Goal: Contribute content: Contribute content

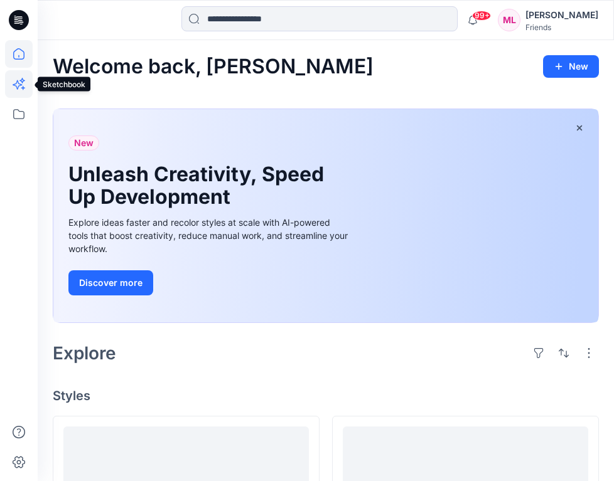
click at [26, 78] on icon at bounding box center [19, 84] width 28 height 28
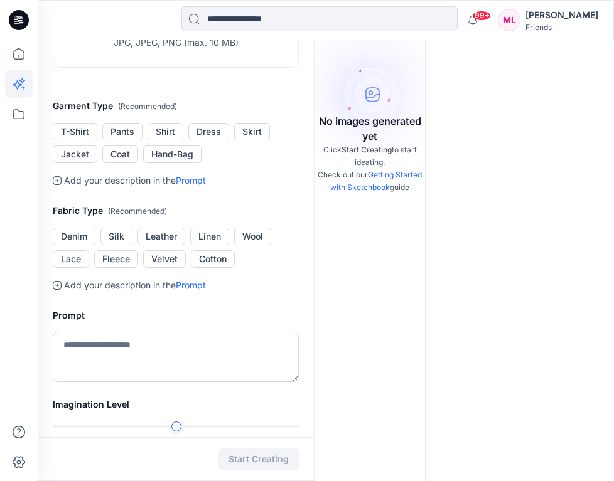
scroll to position [193, 0]
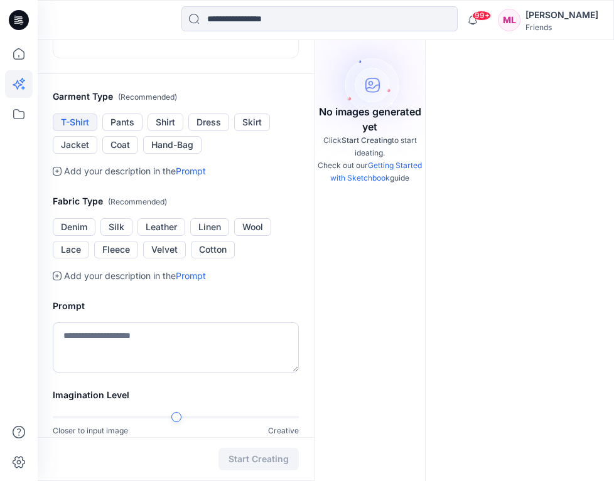
click at [82, 117] on button "T-Shirt" at bounding box center [75, 123] width 45 height 18
click at [82, 226] on button "Denim" at bounding box center [74, 227] width 43 height 18
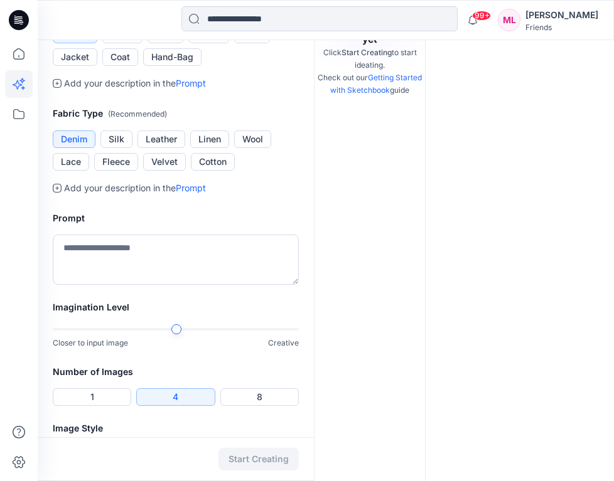
scroll to position [321, 0]
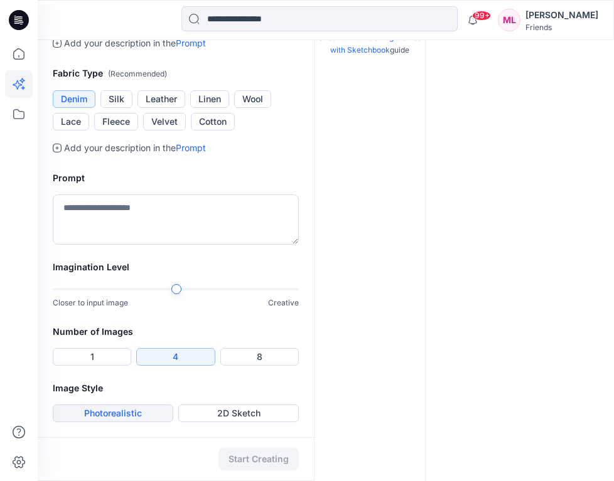
click at [153, 410] on button "Photorealistic" at bounding box center [113, 414] width 120 height 18
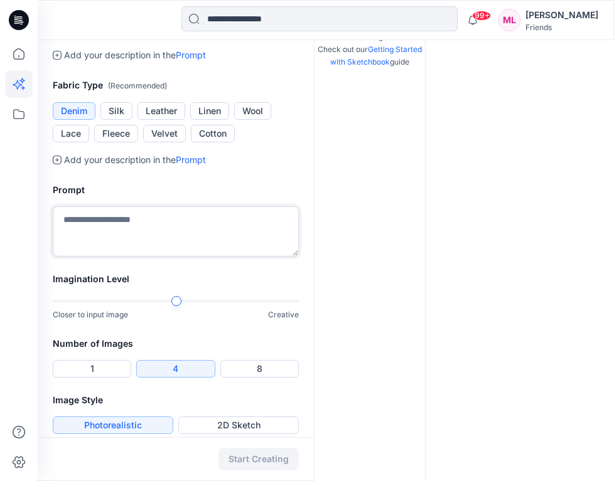
click at [201, 226] on textarea at bounding box center [176, 231] width 246 height 50
type textarea "**********"
click at [247, 285] on h2 "Imagination Level" at bounding box center [176, 279] width 246 height 15
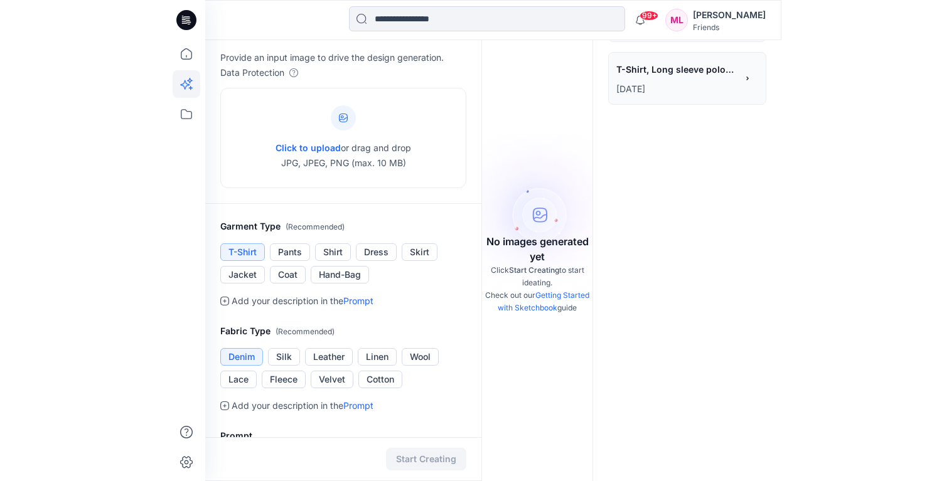
scroll to position [0, 0]
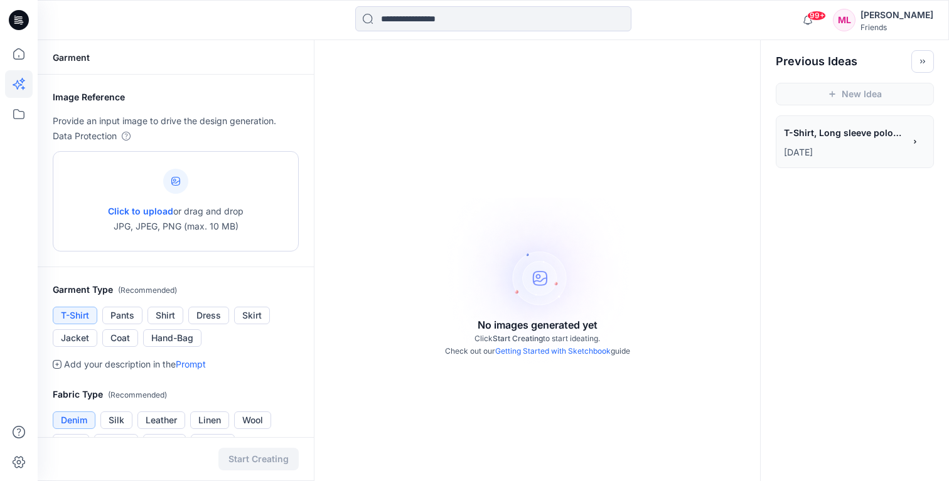
click at [148, 208] on span "Click to upload" at bounding box center [140, 211] width 65 height 11
type input "**********"
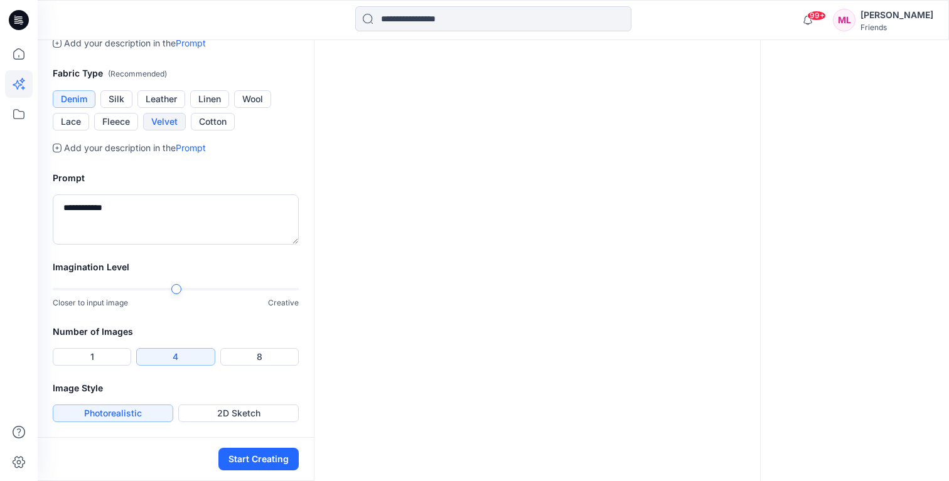
scroll to position [418, 0]
click at [217, 131] on button "Cotton" at bounding box center [213, 122] width 44 height 18
click at [181, 245] on textarea "**********" at bounding box center [176, 220] width 246 height 50
type textarea "*"
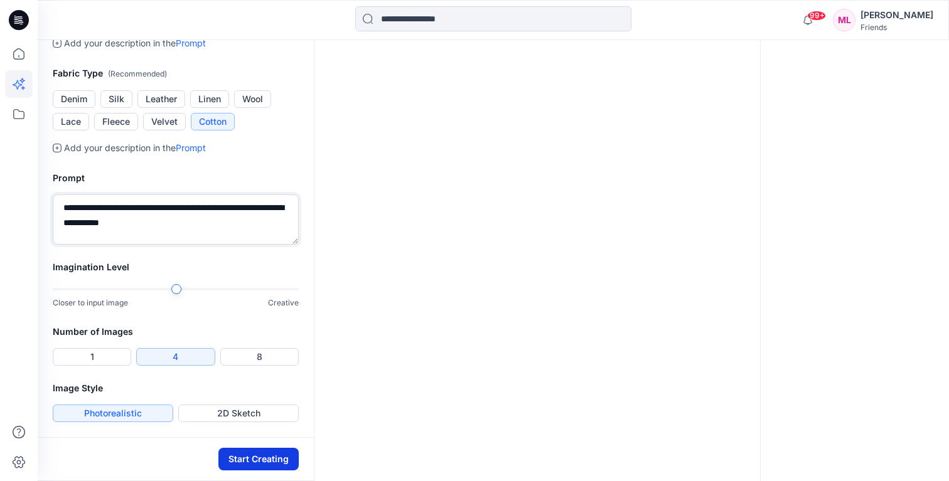
type textarea "**********"
click at [261, 461] on button "Start Creating" at bounding box center [258, 459] width 80 height 23
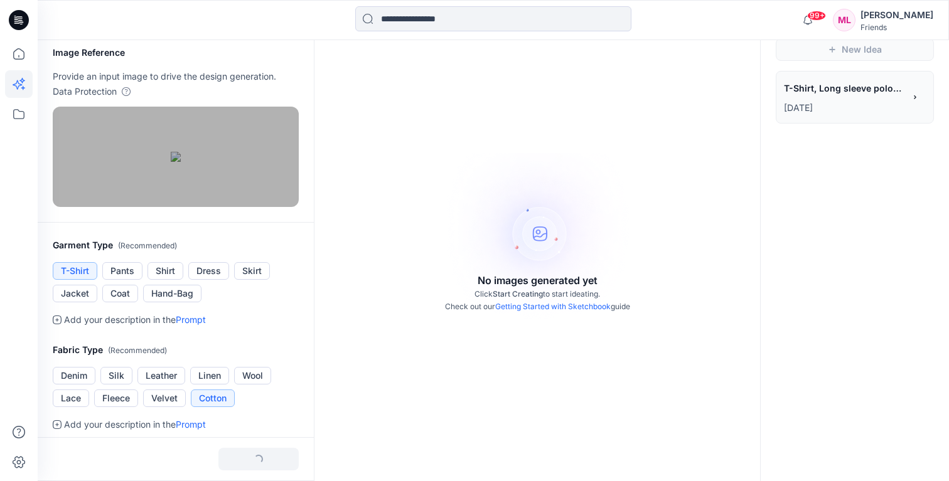
scroll to position [0, 0]
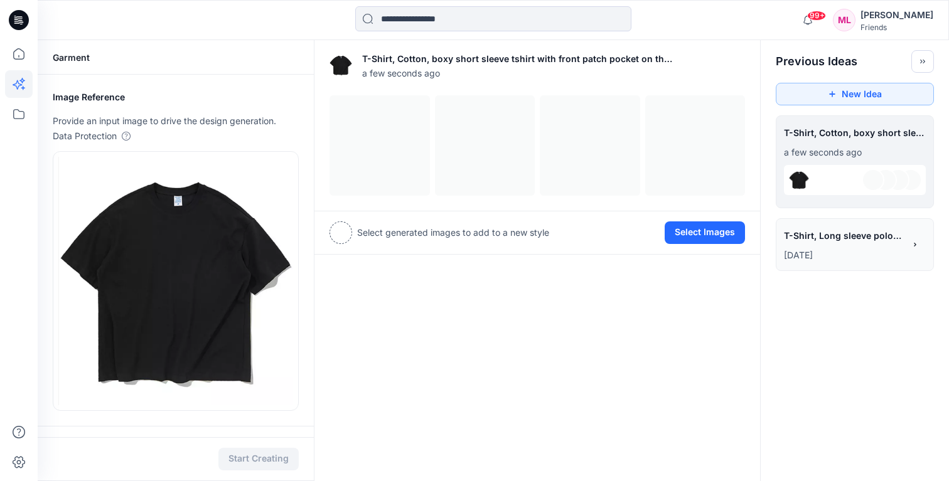
click at [613, 264] on div "**********" at bounding box center [855, 244] width 158 height 53
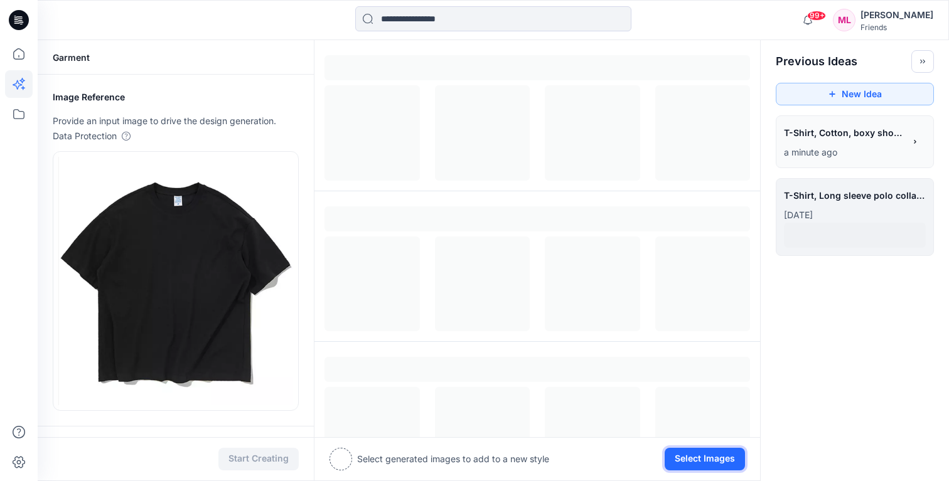
click at [613, 462] on button "Select Images" at bounding box center [705, 459] width 80 height 23
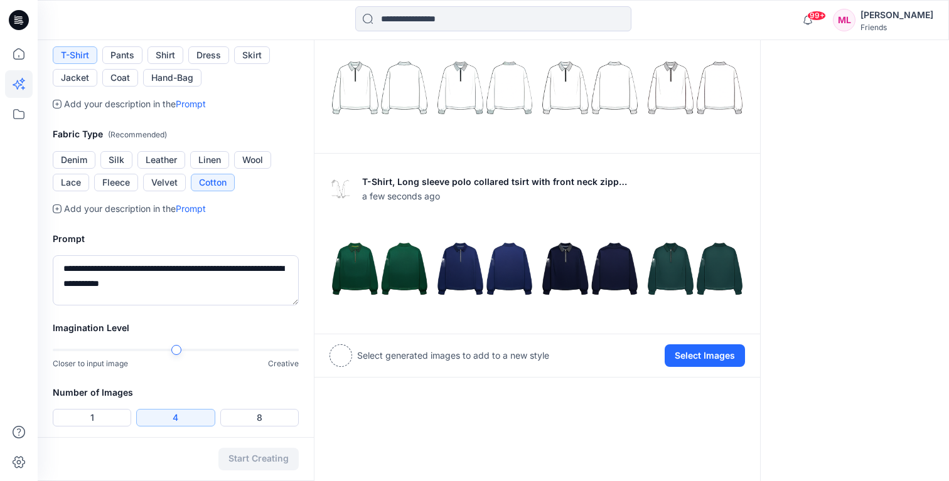
scroll to position [449, 0]
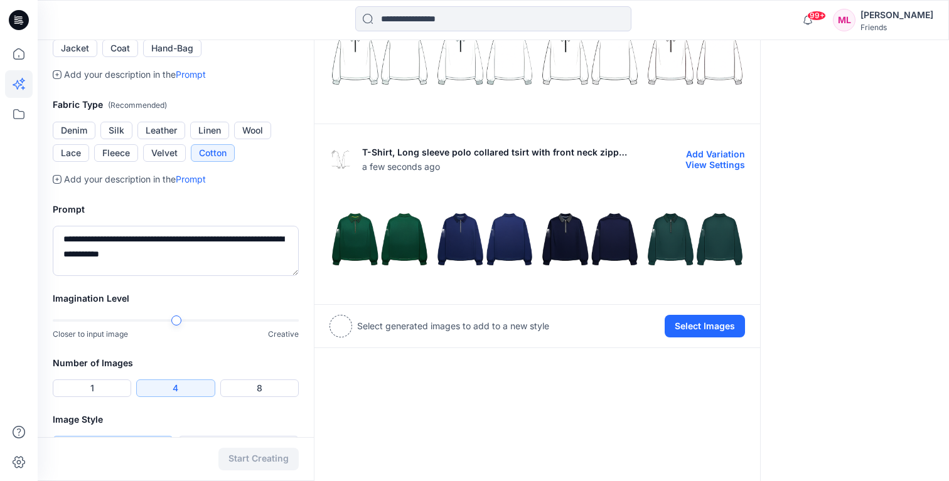
click at [481, 217] on img at bounding box center [485, 239] width 99 height 99
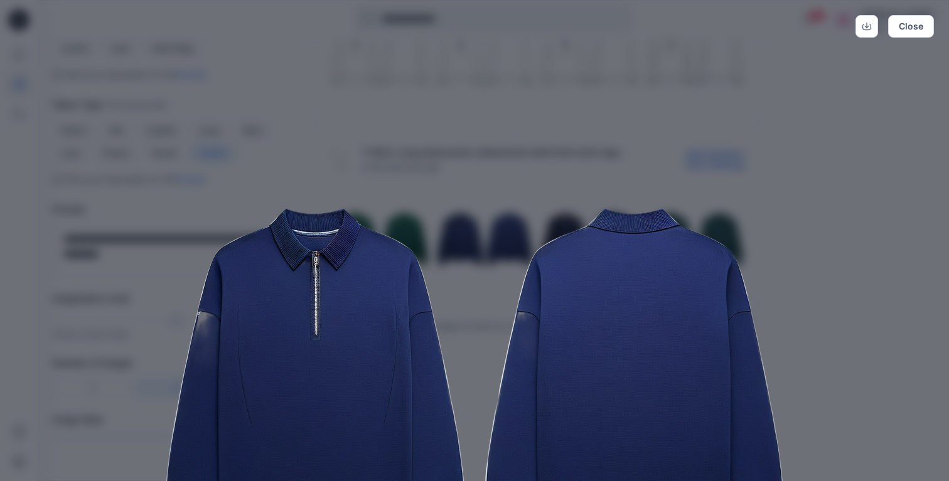
click at [481, 217] on img at bounding box center [474, 379] width 643 height 643
click at [613, 162] on div "Close" at bounding box center [474, 240] width 949 height 481
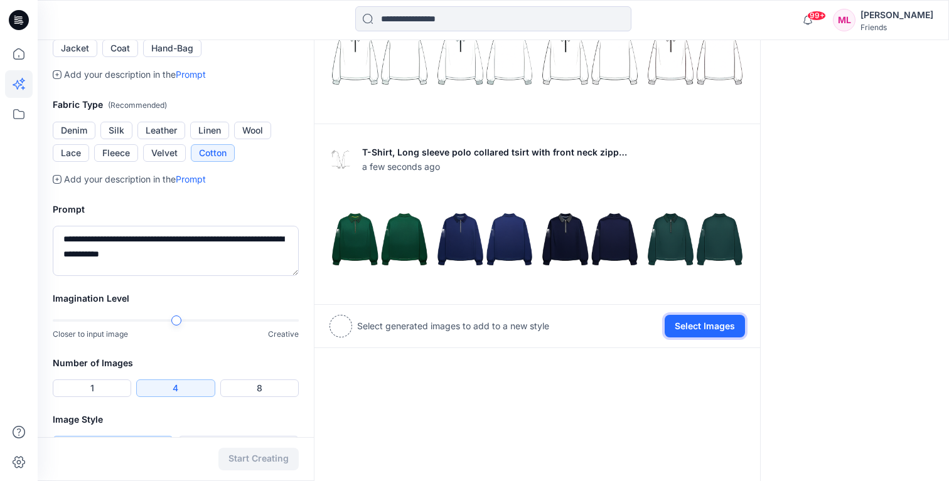
click at [613, 328] on button "Select Images" at bounding box center [705, 326] width 80 height 23
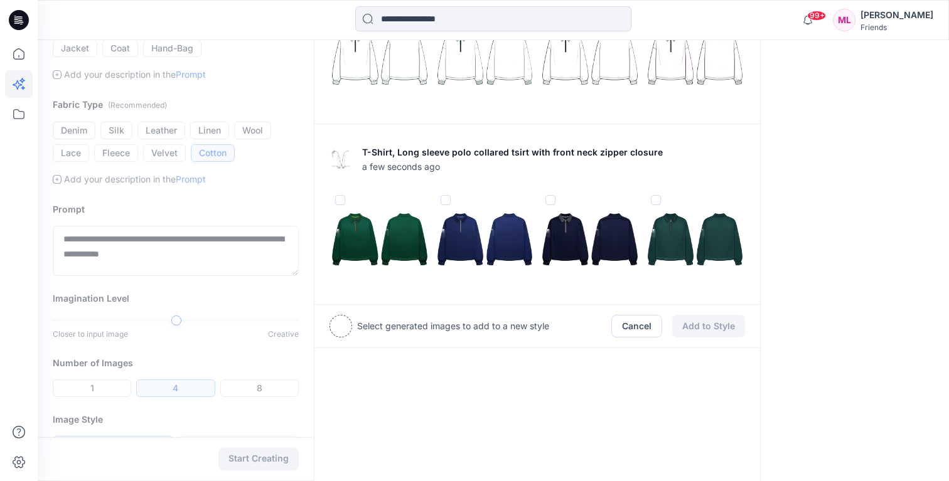
click at [509, 231] on img at bounding box center [485, 239] width 99 height 99
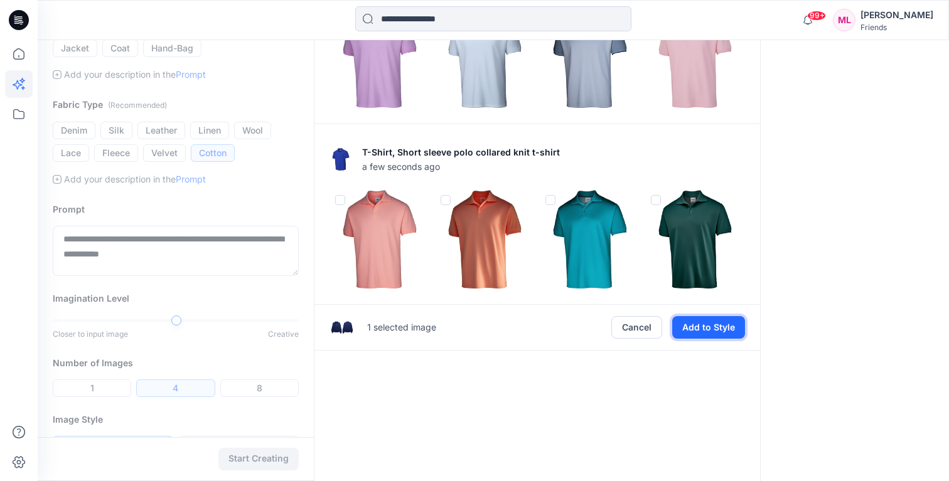
click at [613, 328] on button "Add to Style" at bounding box center [708, 327] width 73 height 23
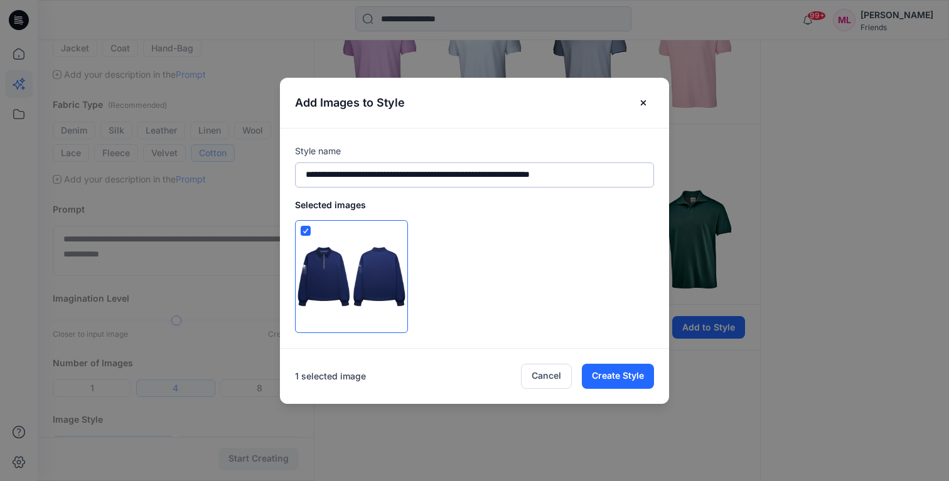
click at [537, 172] on input "**********" at bounding box center [474, 175] width 359 height 25
click at [530, 249] on div at bounding box center [474, 276] width 359 height 113
click at [543, 377] on button "Cancel" at bounding box center [546, 376] width 51 height 25
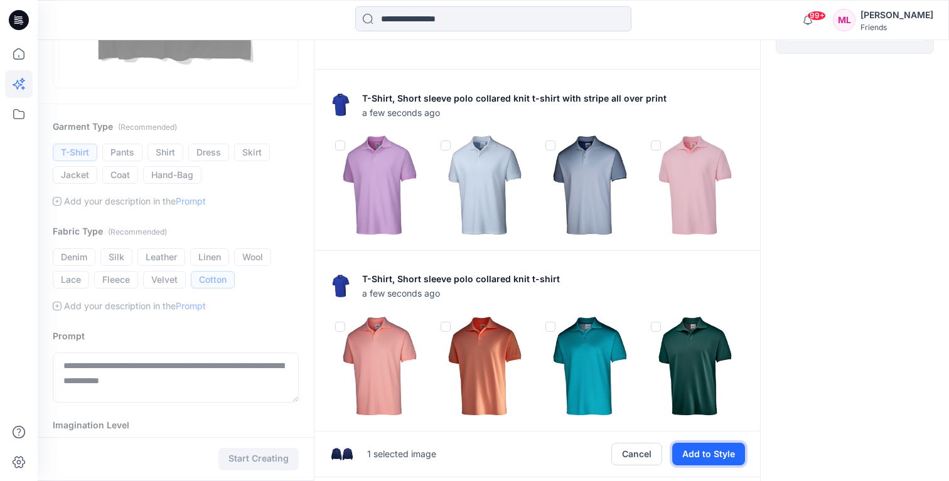
scroll to position [0, 0]
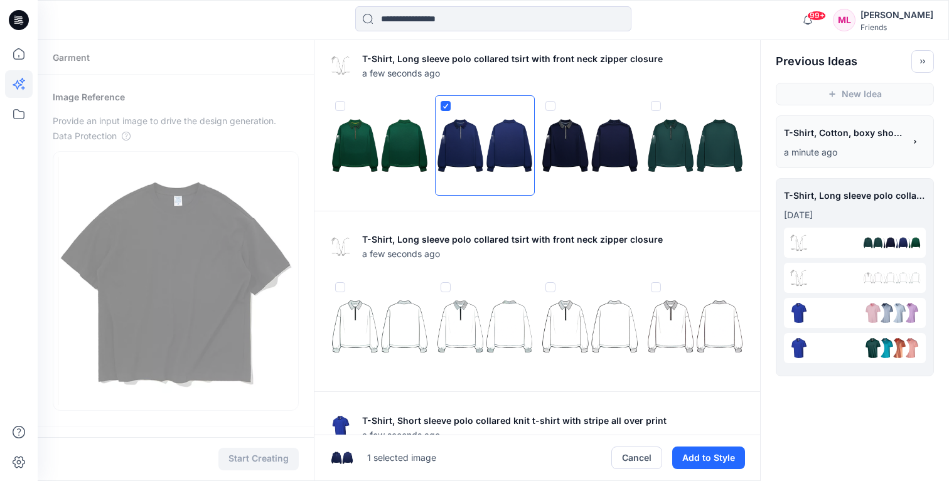
click at [445, 99] on img at bounding box center [485, 145] width 99 height 99
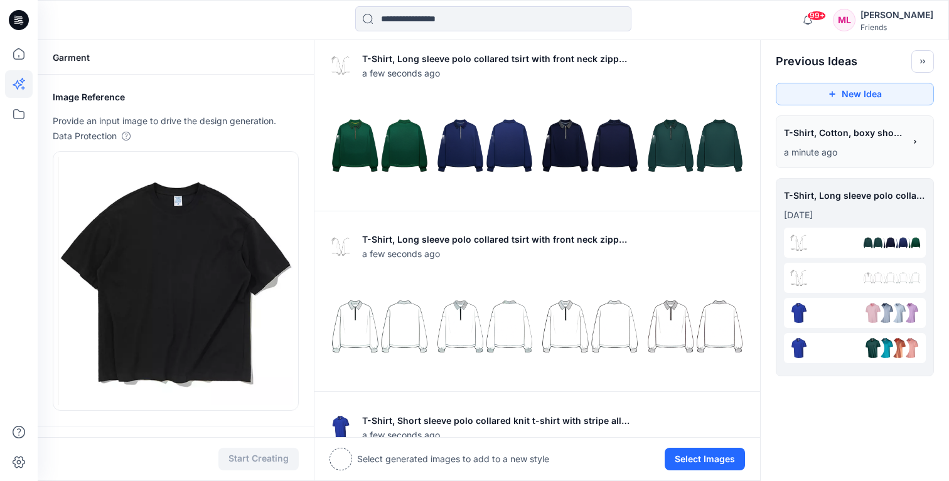
click at [613, 150] on p "a minute ago" at bounding box center [844, 152] width 120 height 15
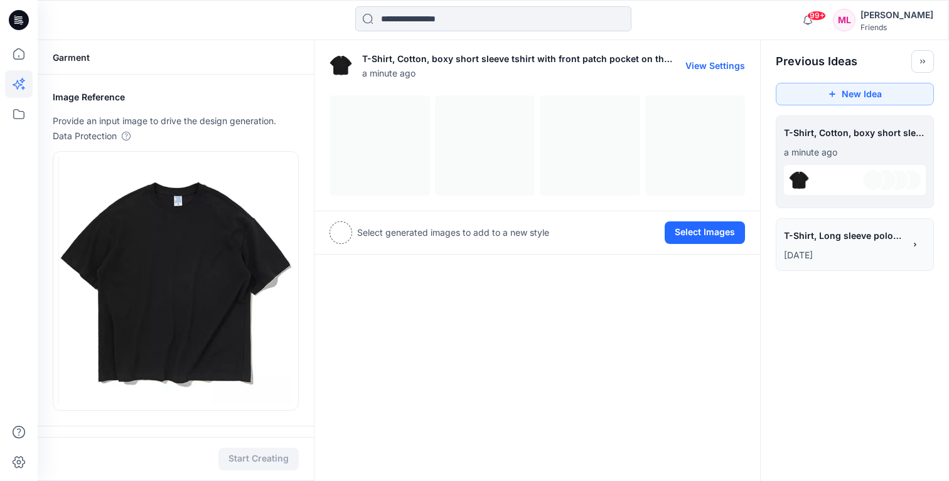
click at [384, 141] on div at bounding box center [536, 145] width 415 height 100
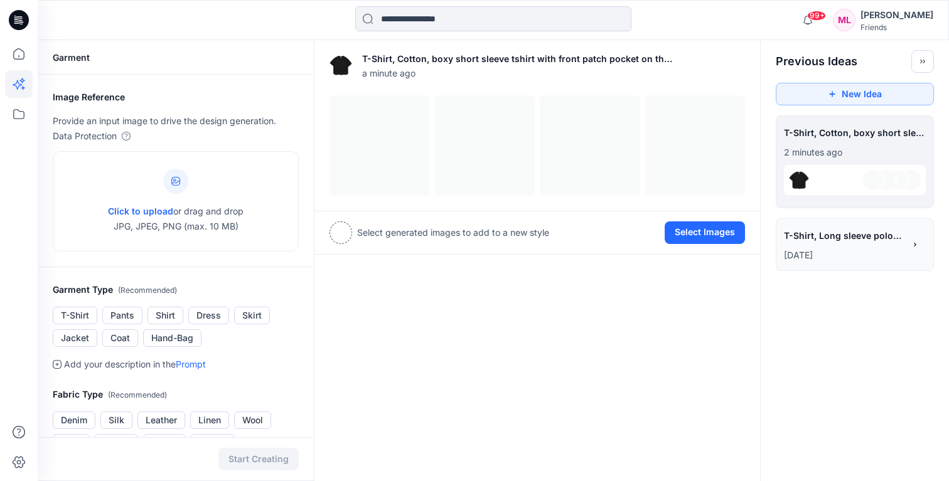
click at [402, 351] on div "T-Shirt, Cotton, boxy short sleeve tshirt with front patch pocket on the right …" at bounding box center [537, 421] width 447 height 763
click at [19, 22] on icon at bounding box center [21, 22] width 4 height 1
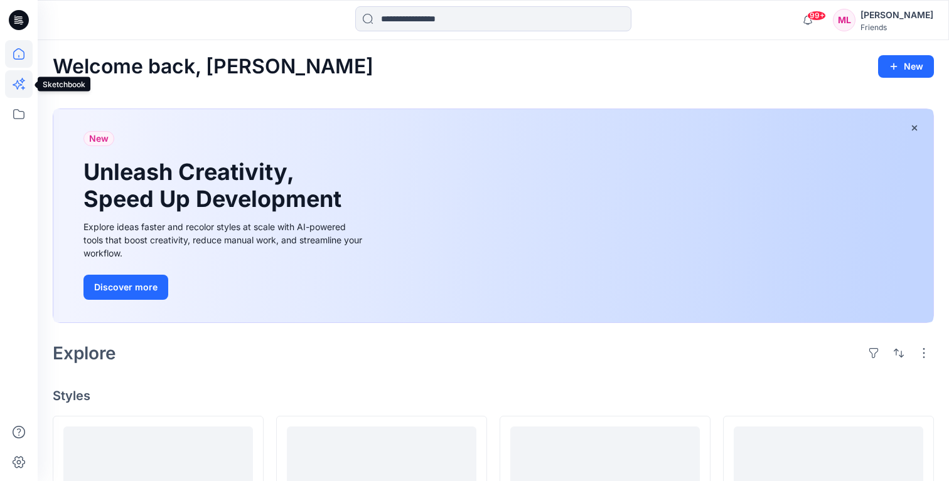
click at [19, 82] on icon at bounding box center [19, 84] width 28 height 28
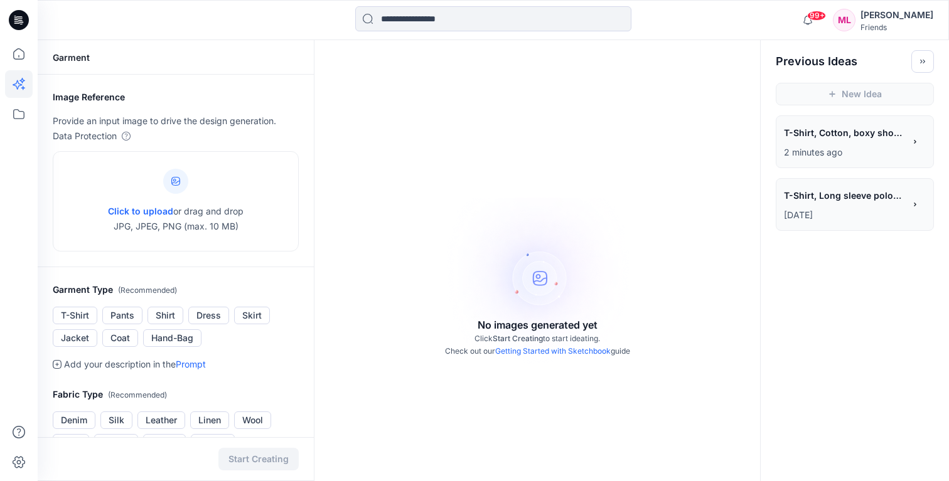
click at [844, 129] on span "T-Shirt, Cotton, boxy short sleeve tshirt with front patch pocket on the right …" at bounding box center [843, 133] width 119 height 18
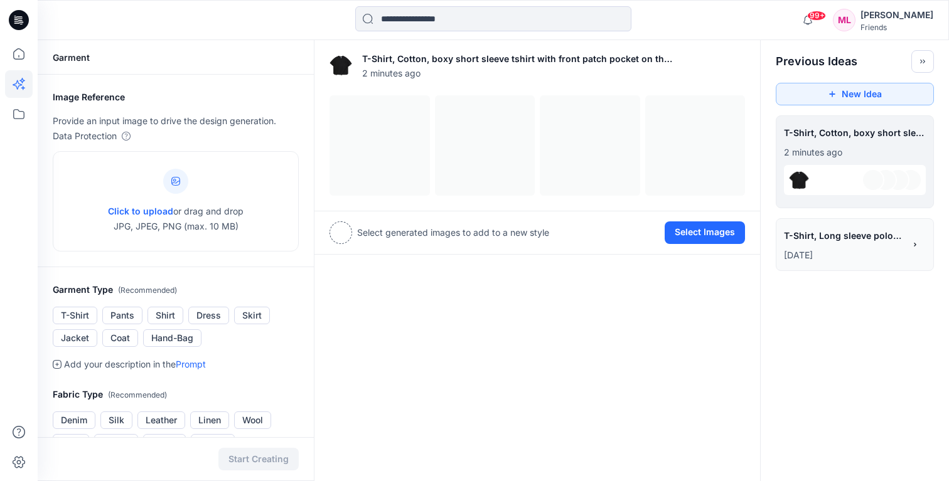
click at [915, 245] on icon at bounding box center [915, 245] width 2 height 4
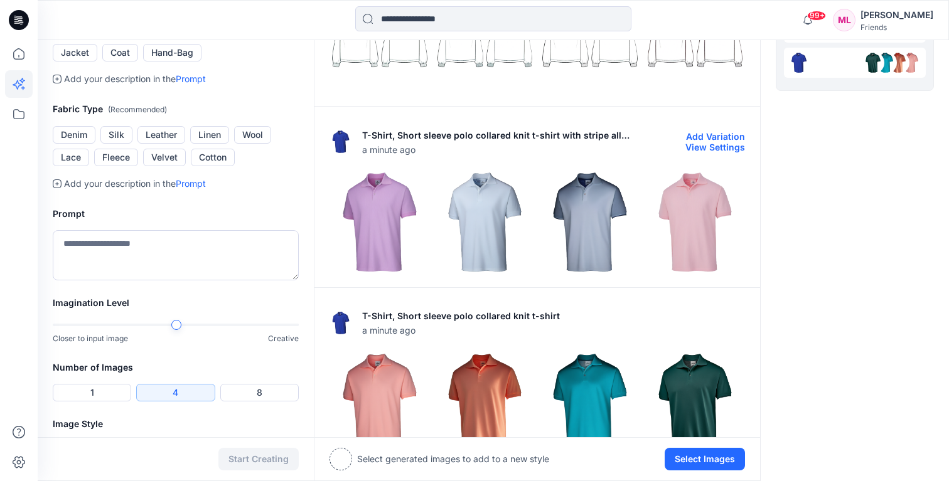
scroll to position [321, 0]
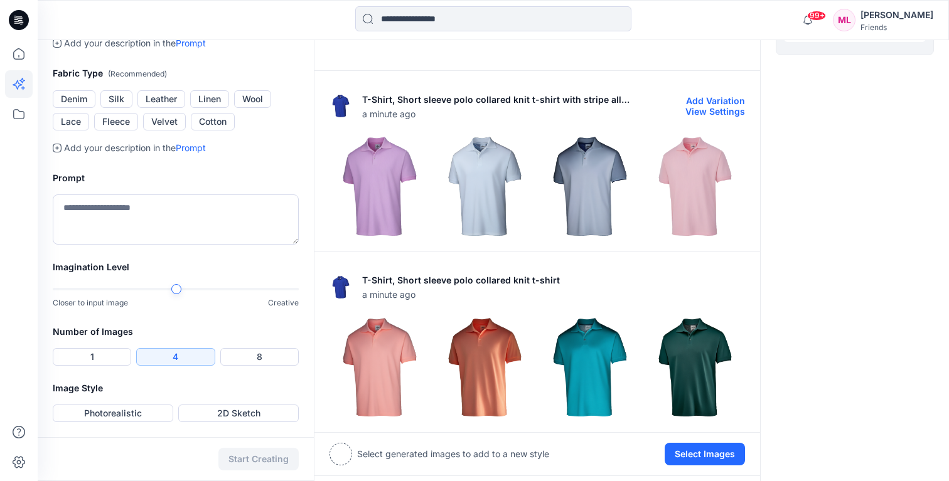
click at [578, 187] on img at bounding box center [589, 186] width 99 height 99
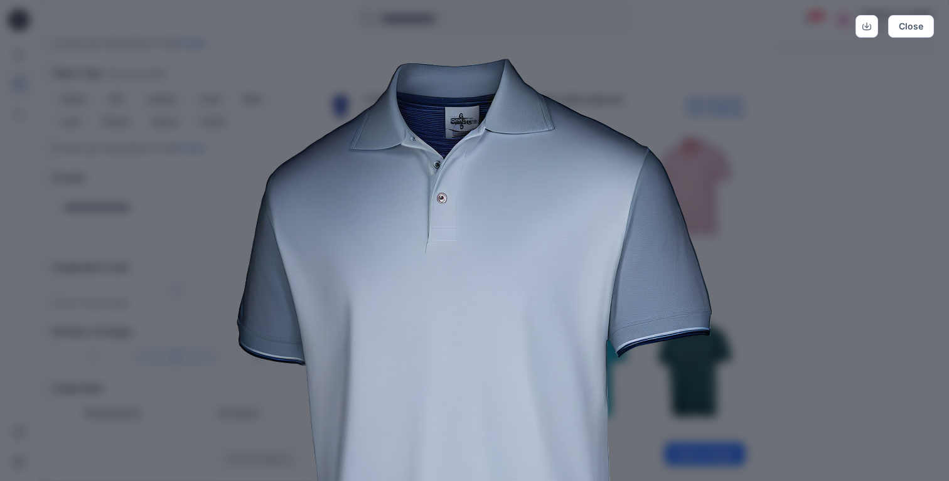
click at [789, 154] on img at bounding box center [474, 379] width 643 height 643
click at [722, 143] on img at bounding box center [474, 379] width 643 height 643
click at [715, 217] on img at bounding box center [474, 379] width 643 height 643
click at [919, 26] on button "Close" at bounding box center [911, 26] width 46 height 23
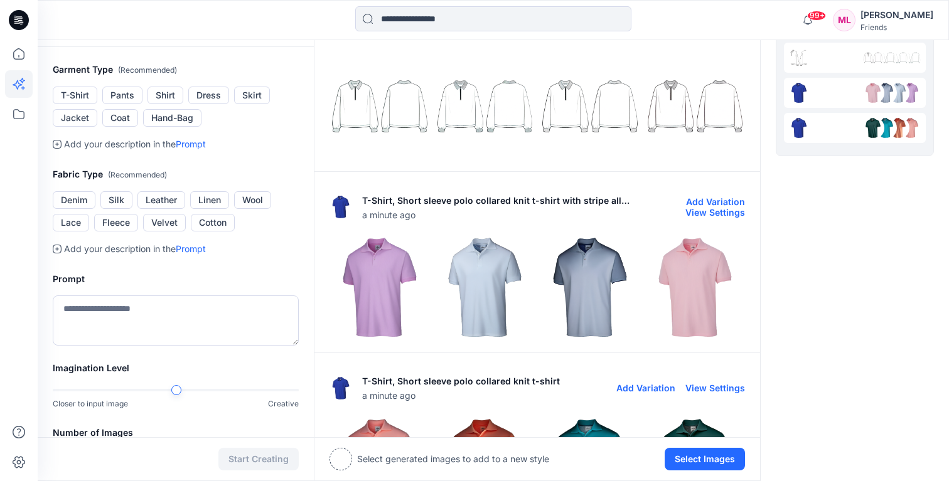
scroll to position [0, 0]
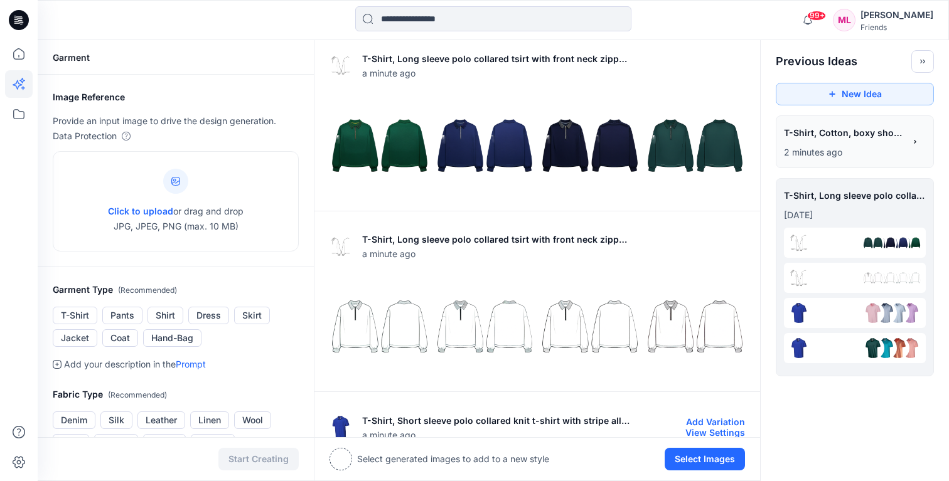
click at [859, 146] on p "2 minutes ago" at bounding box center [844, 152] width 120 height 15
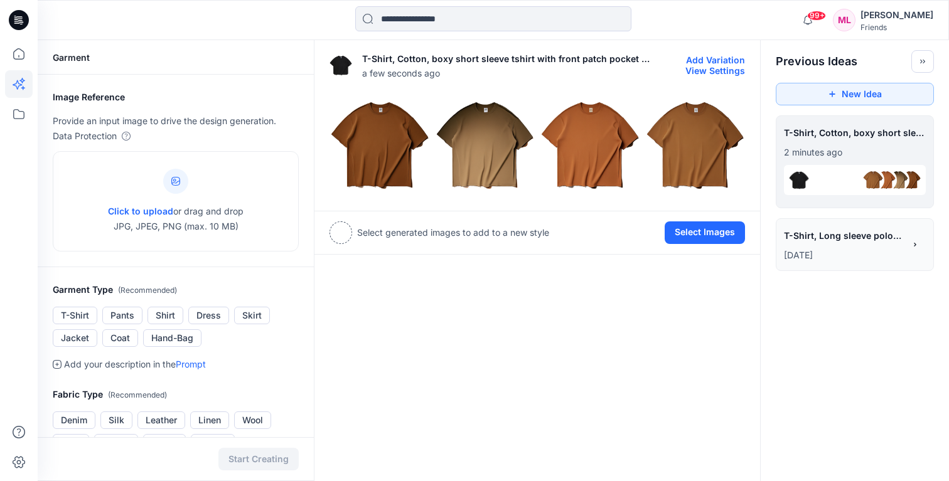
click at [392, 159] on img at bounding box center [379, 145] width 99 height 99
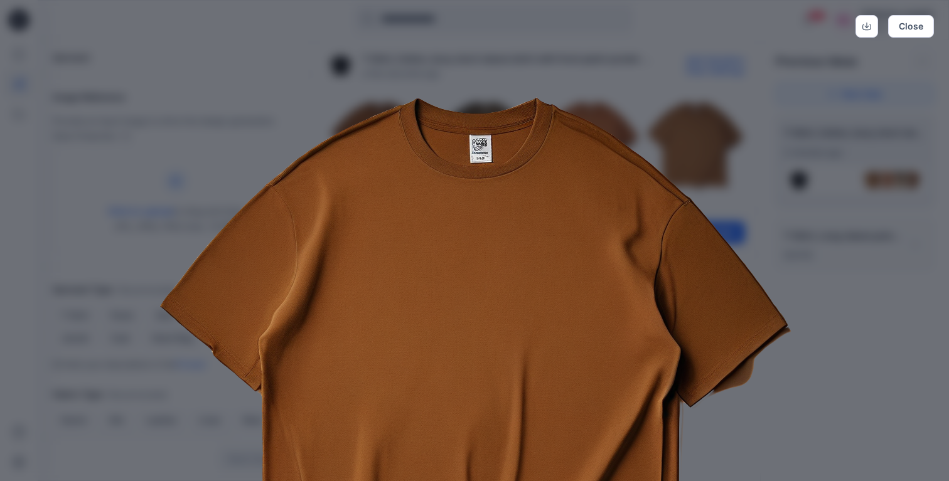
click at [638, 90] on img at bounding box center [474, 379] width 643 height 643
click at [614, 91] on img at bounding box center [474, 379] width 643 height 643
click at [831, 382] on div "Close" at bounding box center [474, 240] width 949 height 481
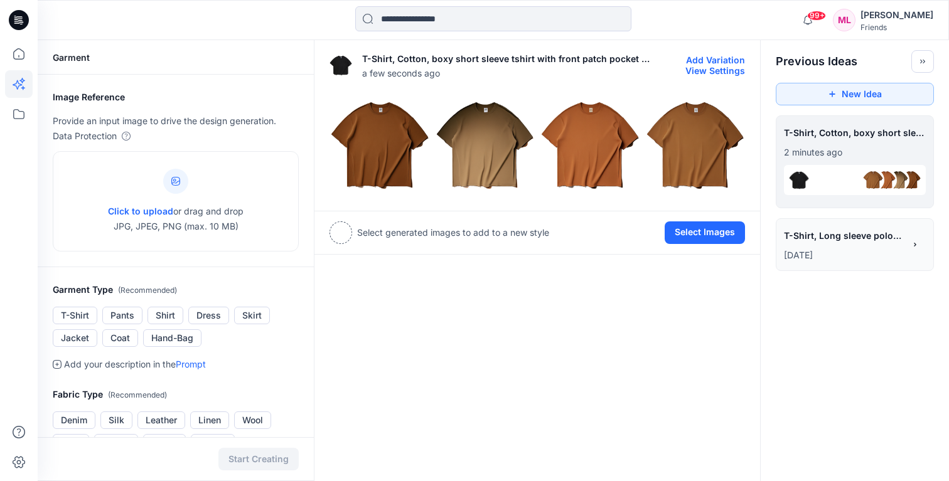
click at [731, 67] on button "View Settings" at bounding box center [715, 70] width 60 height 11
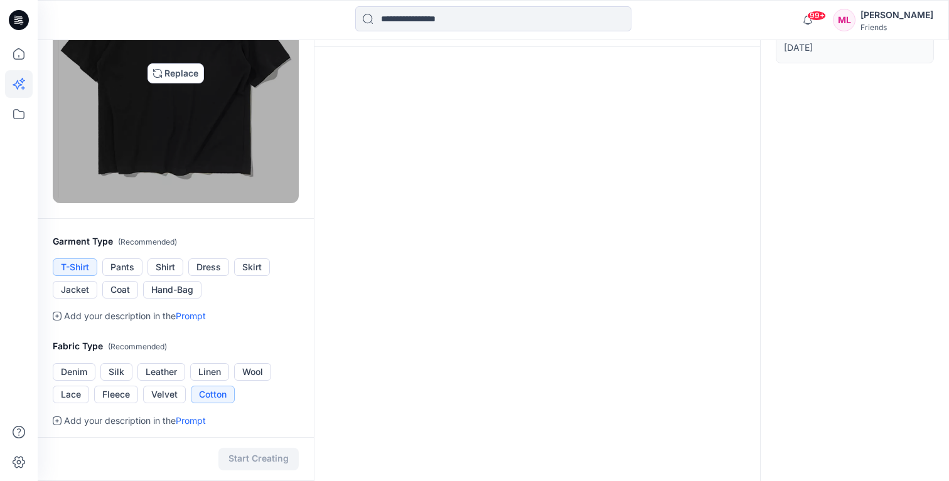
scroll to position [481, 0]
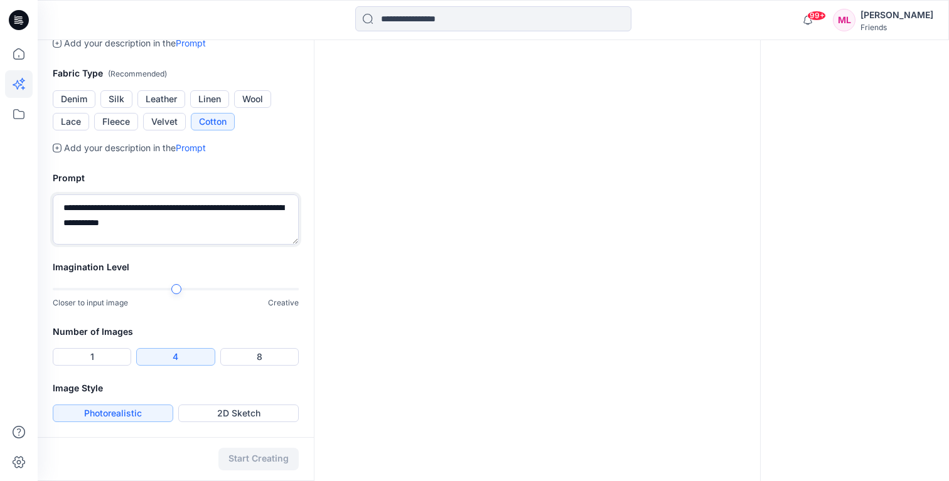
click at [177, 228] on textarea "**********" at bounding box center [176, 220] width 246 height 50
drag, startPoint x: 182, startPoint y: 206, endPoint x: 292, endPoint y: 206, distance: 110.5
click at [292, 206] on textarea "**********" at bounding box center [176, 220] width 246 height 50
click at [236, 206] on textarea "**********" at bounding box center [176, 220] width 246 height 50
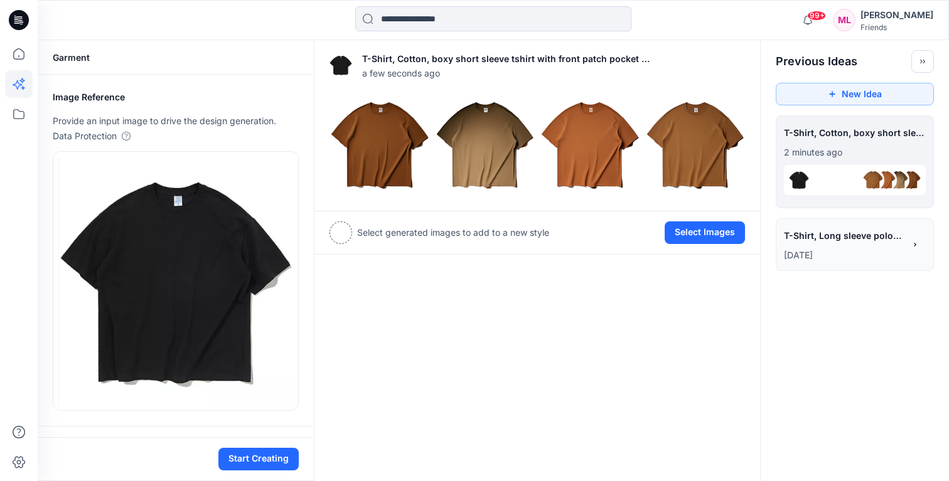
type textarea "**********"
